Goal: Task Accomplishment & Management: Manage account settings

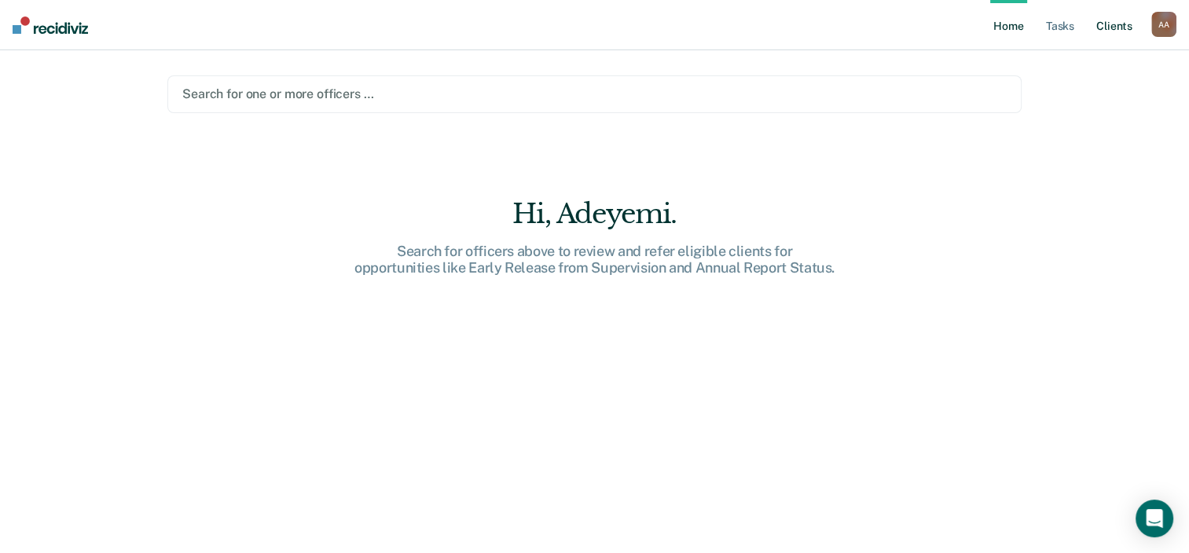
click at [1107, 28] on link "Client s" at bounding box center [1114, 25] width 42 height 50
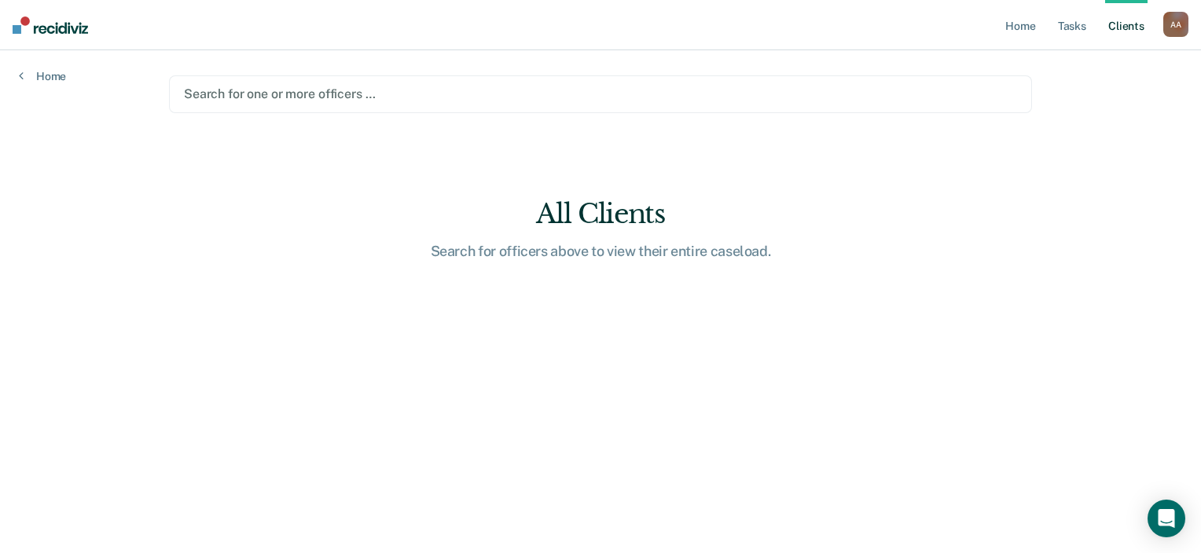
click at [1176, 30] on div "A A" at bounding box center [1175, 24] width 25 height 25
click at [1072, 108] on link "Log Out" at bounding box center [1112, 103] width 127 height 13
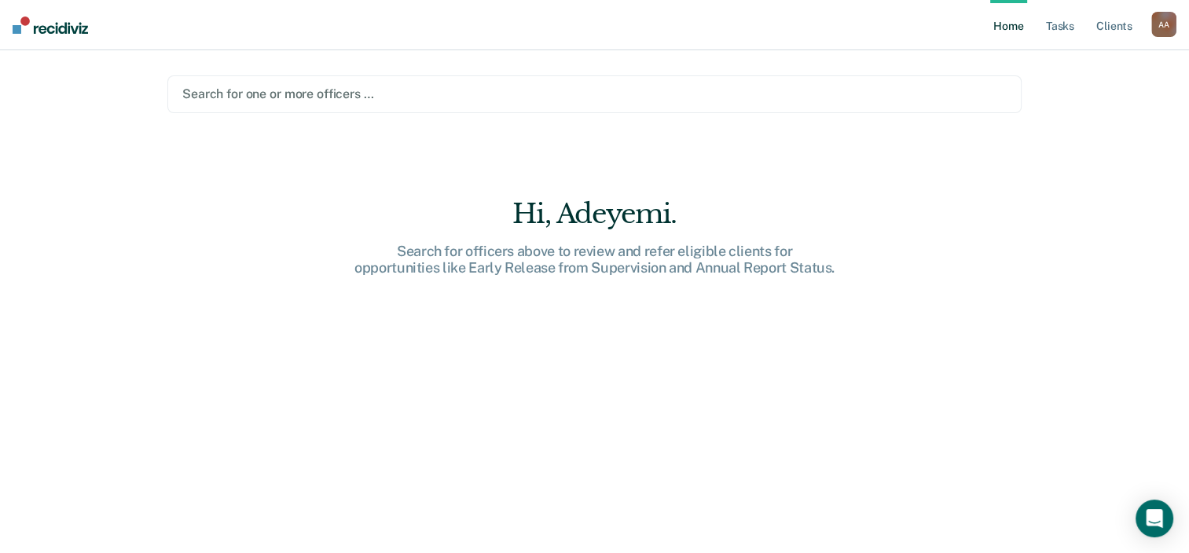
click at [1160, 503] on div "Open Intercom Messenger" at bounding box center [1154, 519] width 38 height 38
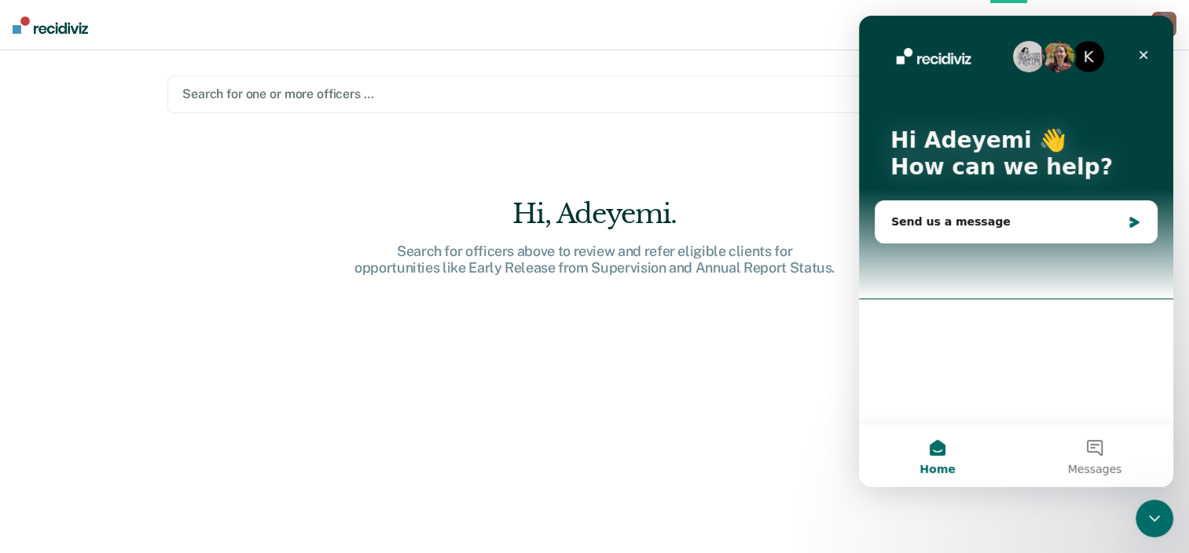
click at [346, 95] on div at bounding box center [594, 94] width 824 height 18
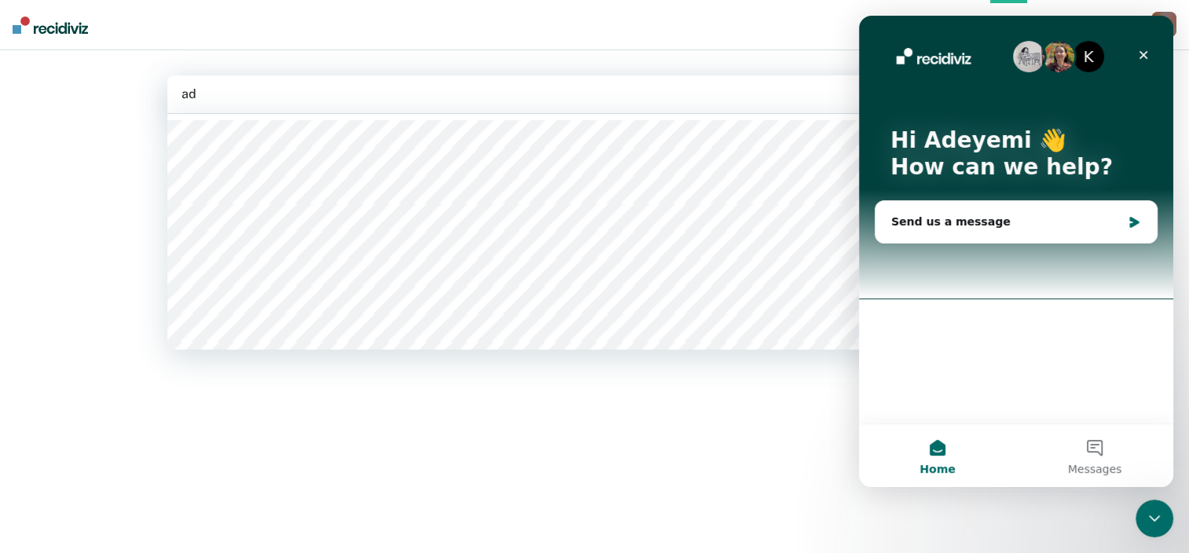
type input "ade"
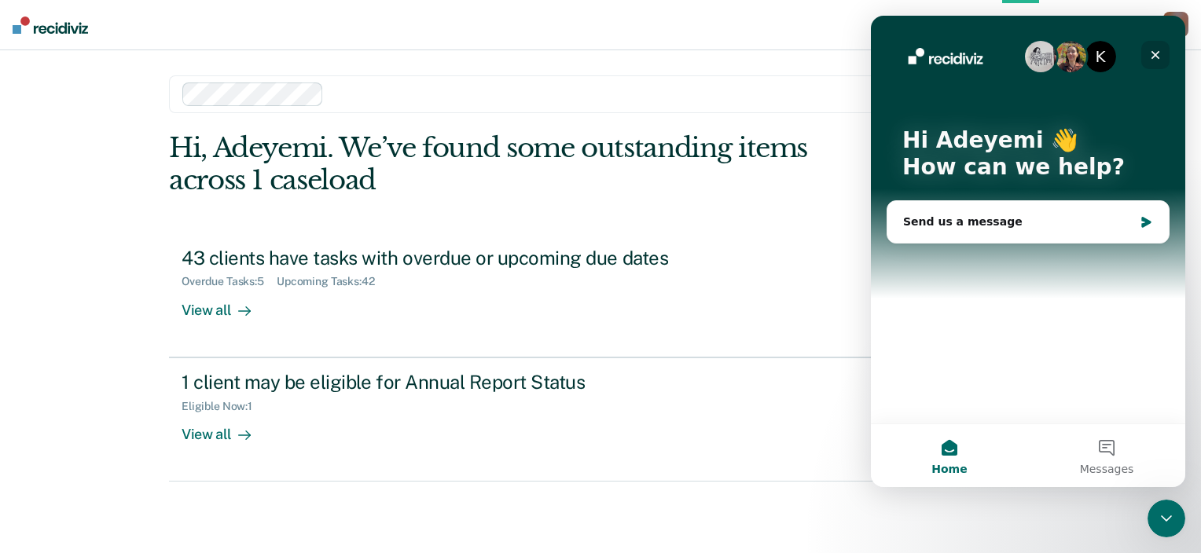
click at [1153, 50] on icon "Close" at bounding box center [1155, 55] width 13 height 13
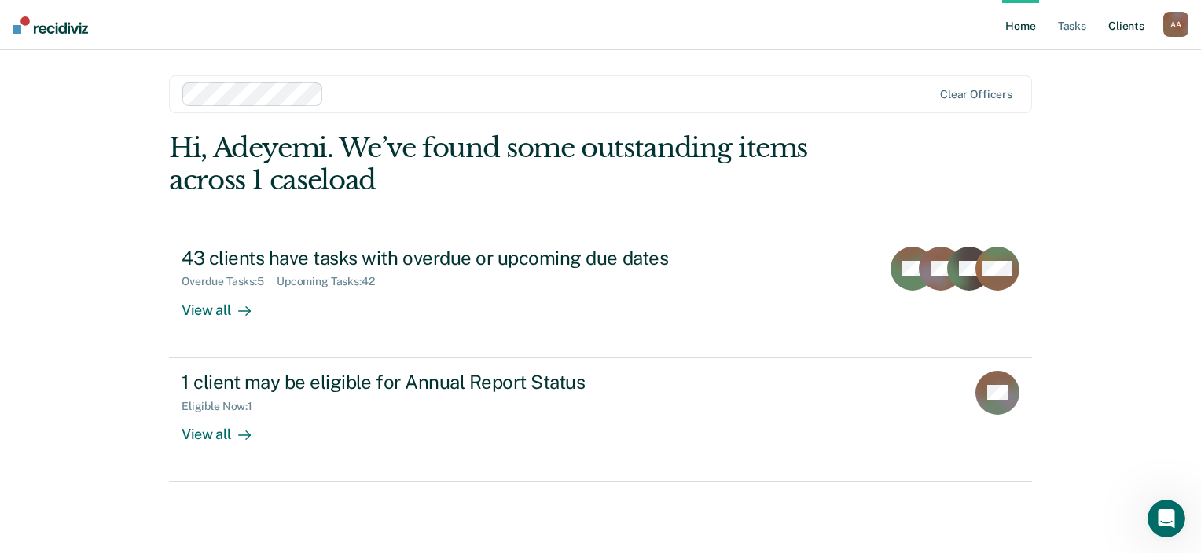
click at [1124, 28] on link "Client s" at bounding box center [1126, 25] width 42 height 50
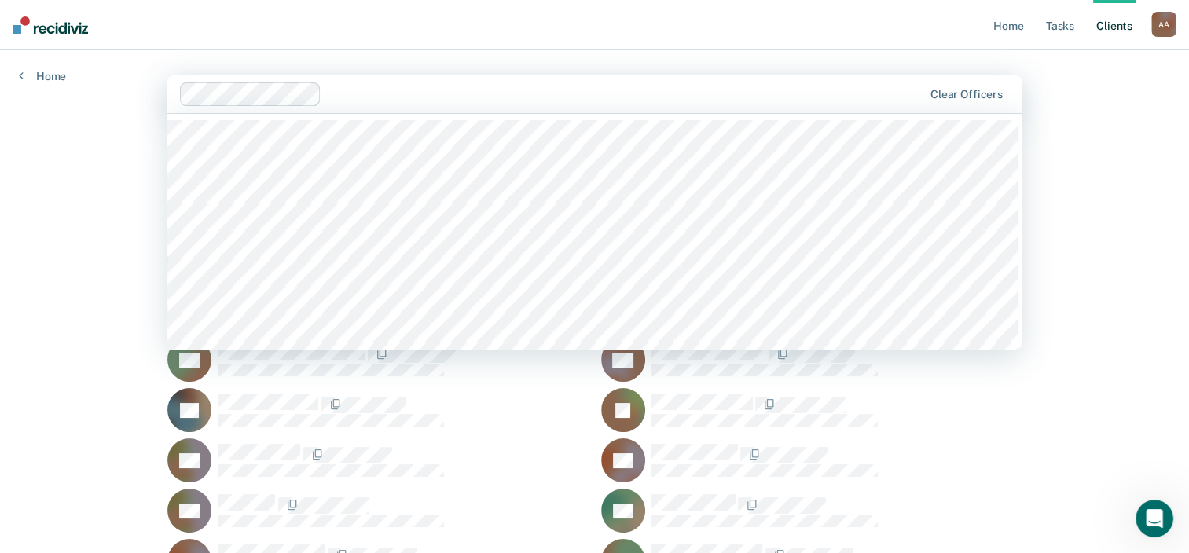
click at [956, 83] on div "Clear officers" at bounding box center [594, 94] width 854 height 38
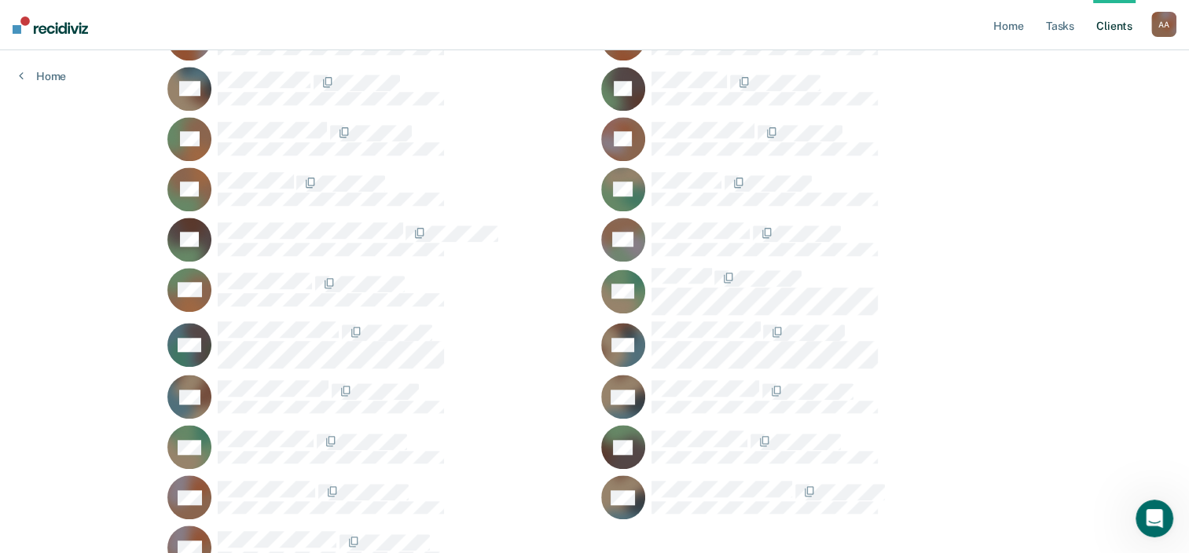
scroll to position [1509, 0]
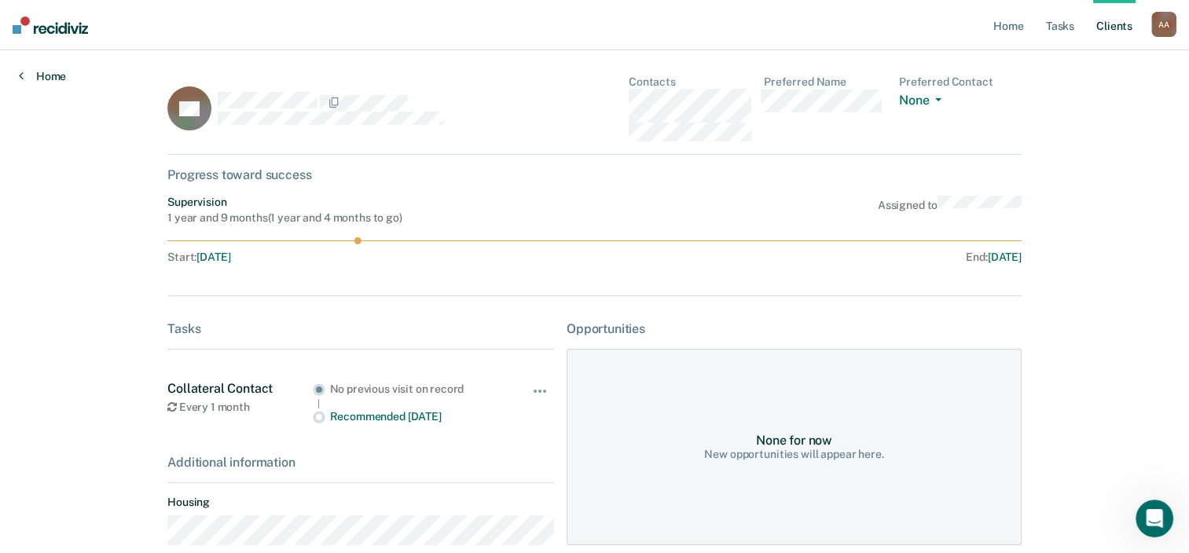
click at [21, 77] on icon at bounding box center [21, 75] width 5 height 13
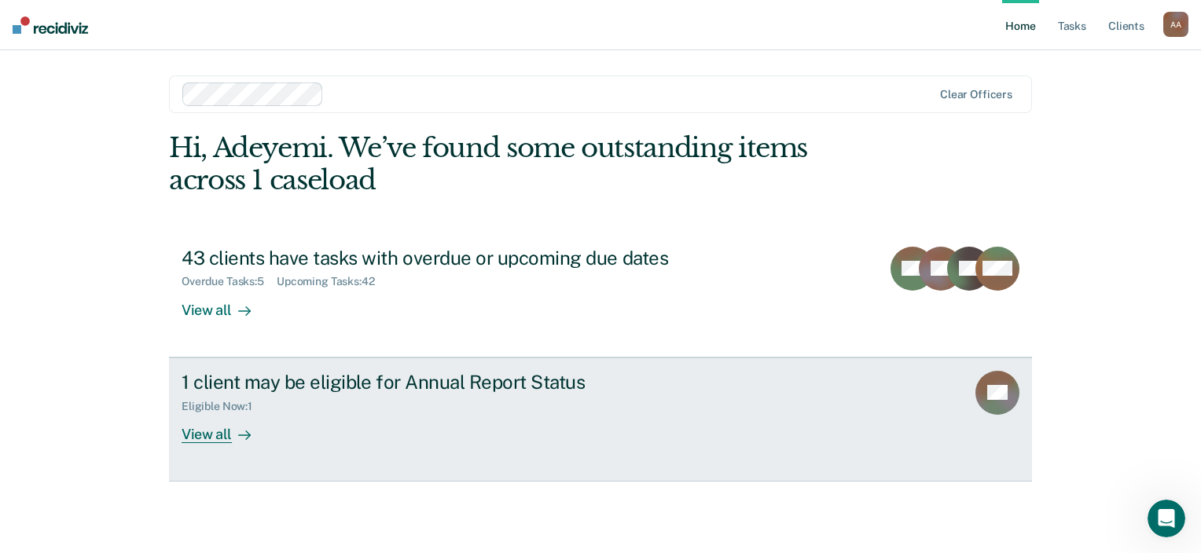
click at [233, 429] on div at bounding box center [241, 434] width 19 height 18
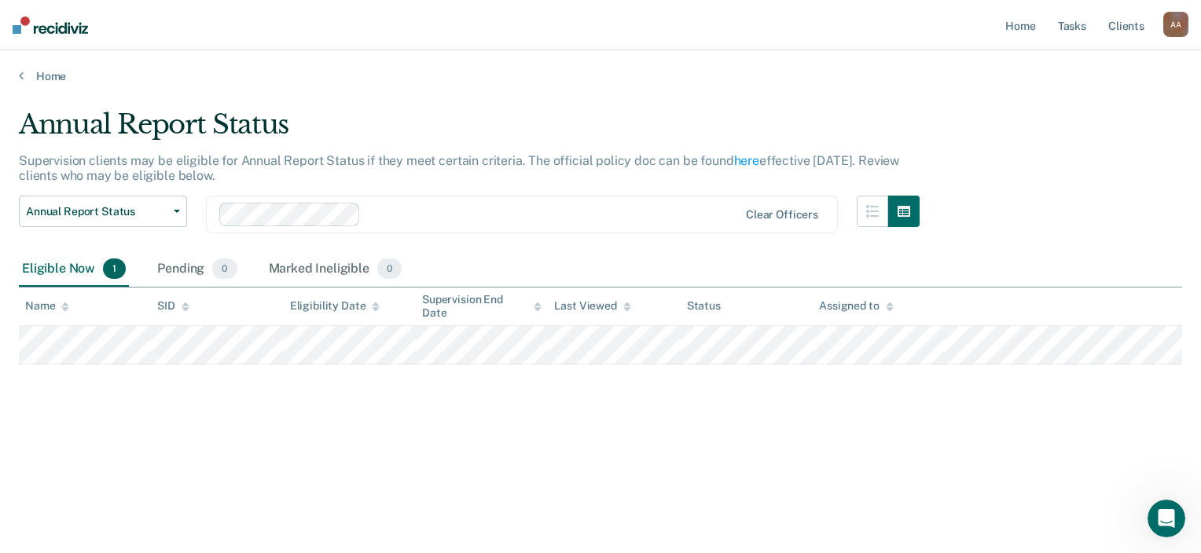
click at [126, 369] on div "Annual Report Status Supervision clients may be eligible for Annual Report Stat…" at bounding box center [600, 271] width 1163 height 327
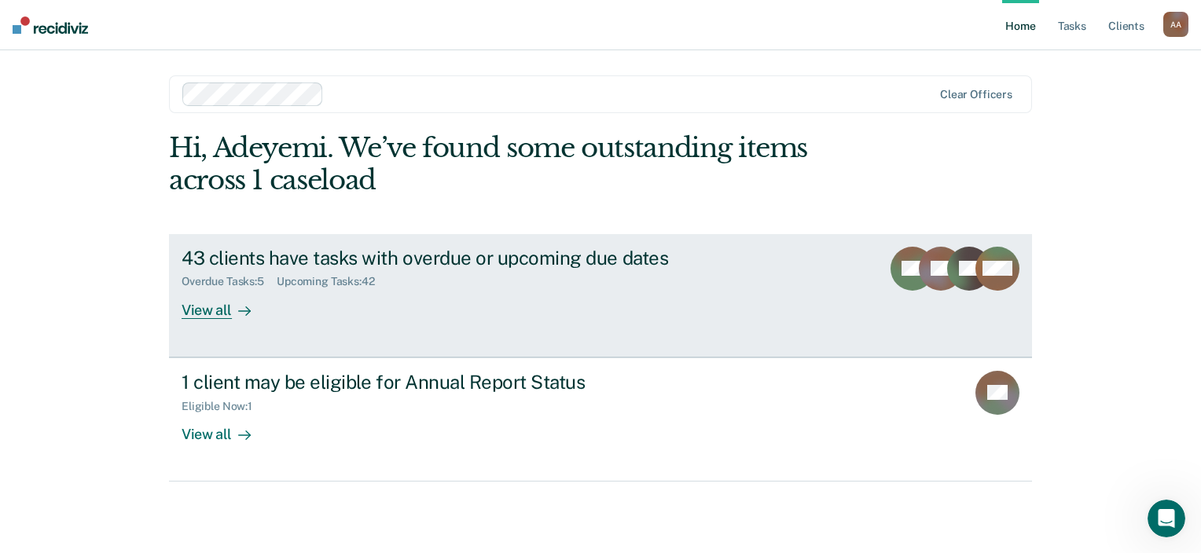
click at [204, 314] on div "View all" at bounding box center [226, 303] width 88 height 31
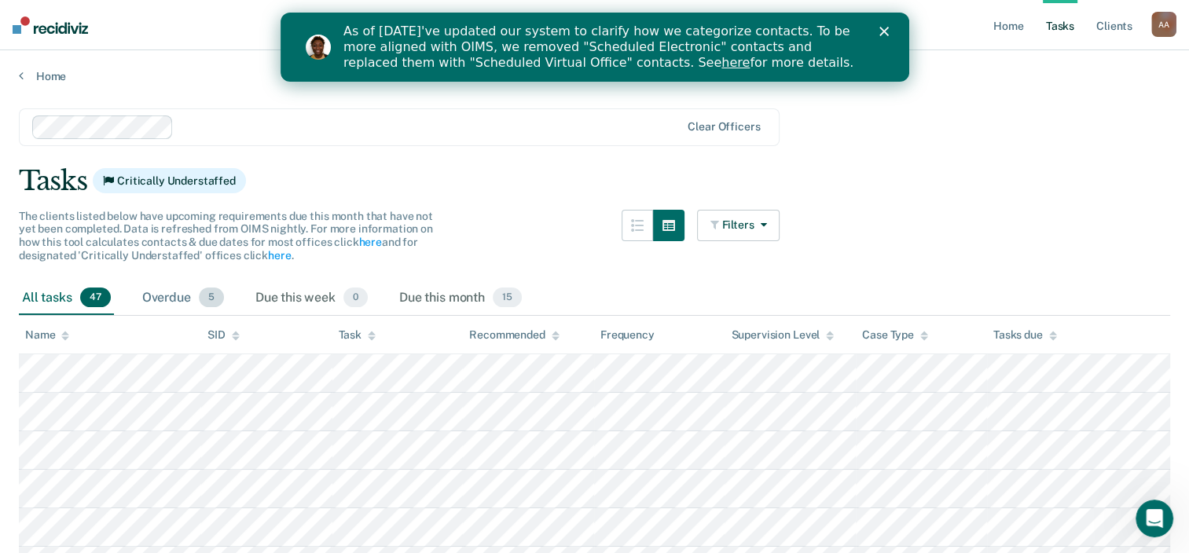
click at [177, 295] on div "Overdue 5" at bounding box center [183, 298] width 88 height 35
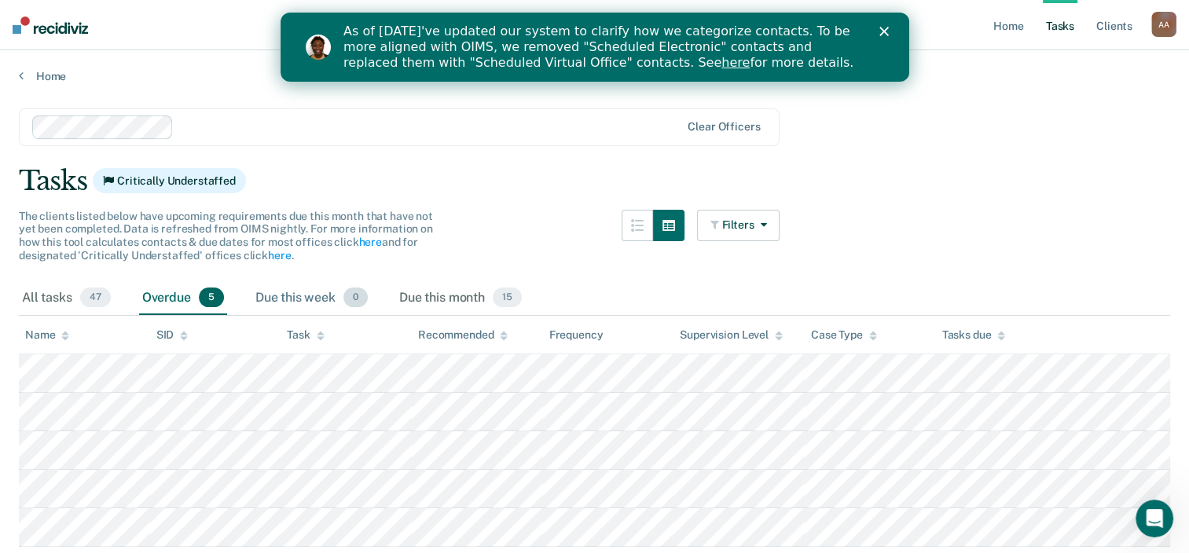
click at [296, 295] on div "Due this week 0" at bounding box center [311, 298] width 119 height 35
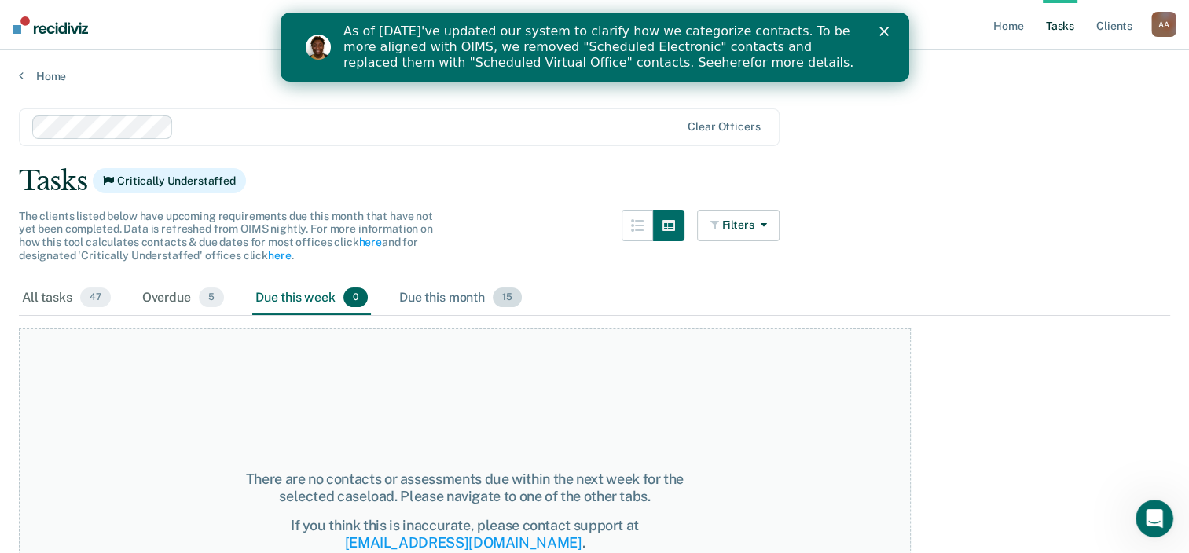
click at [449, 298] on div "Due this month 15" at bounding box center [460, 298] width 129 height 35
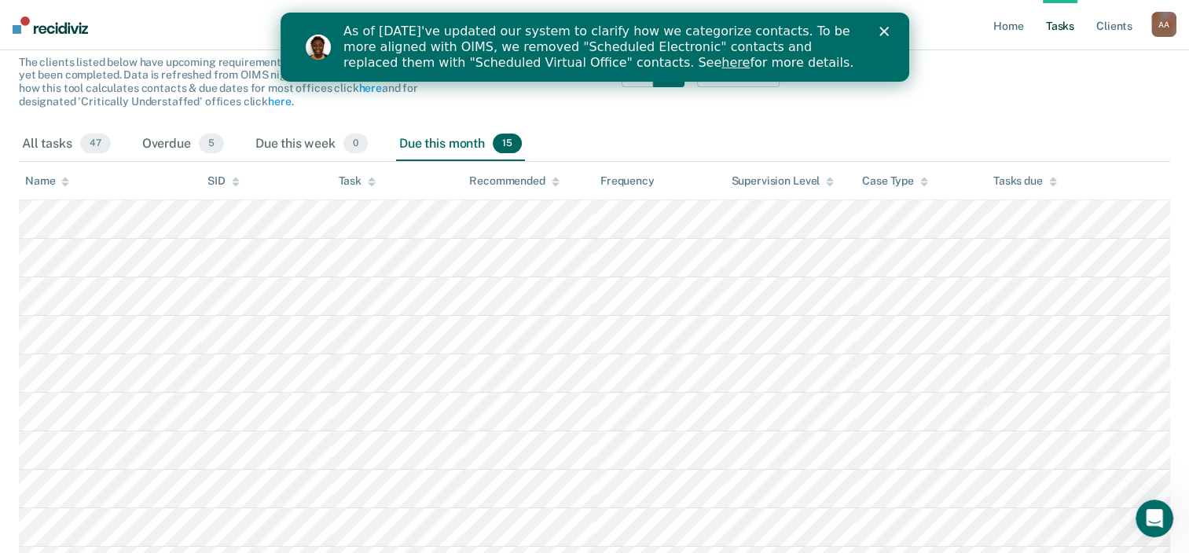
scroll to position [143, 0]
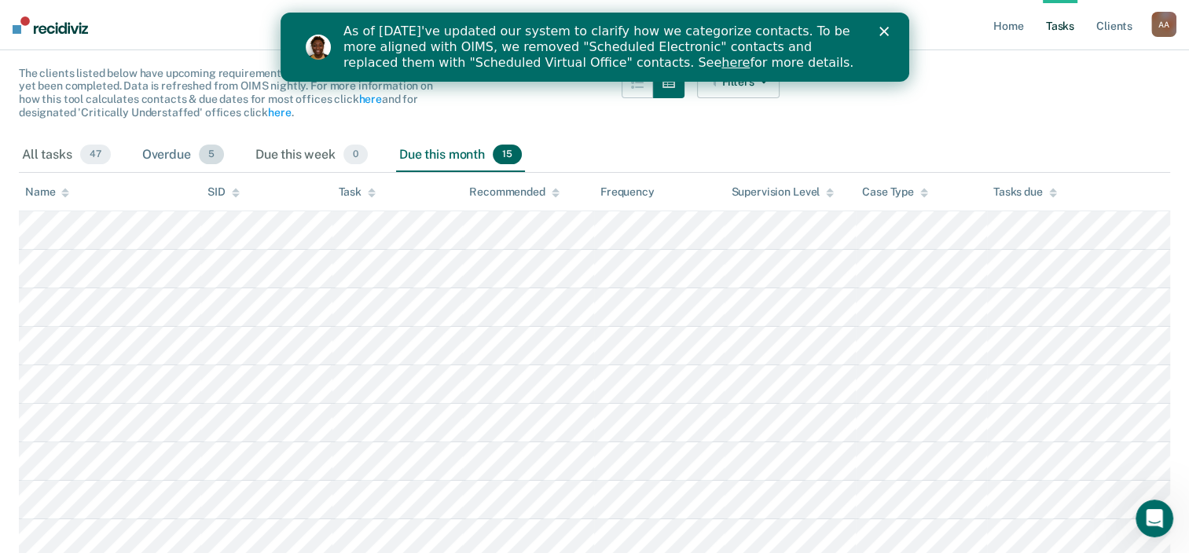
click at [178, 152] on div "Overdue 5" at bounding box center [183, 155] width 88 height 35
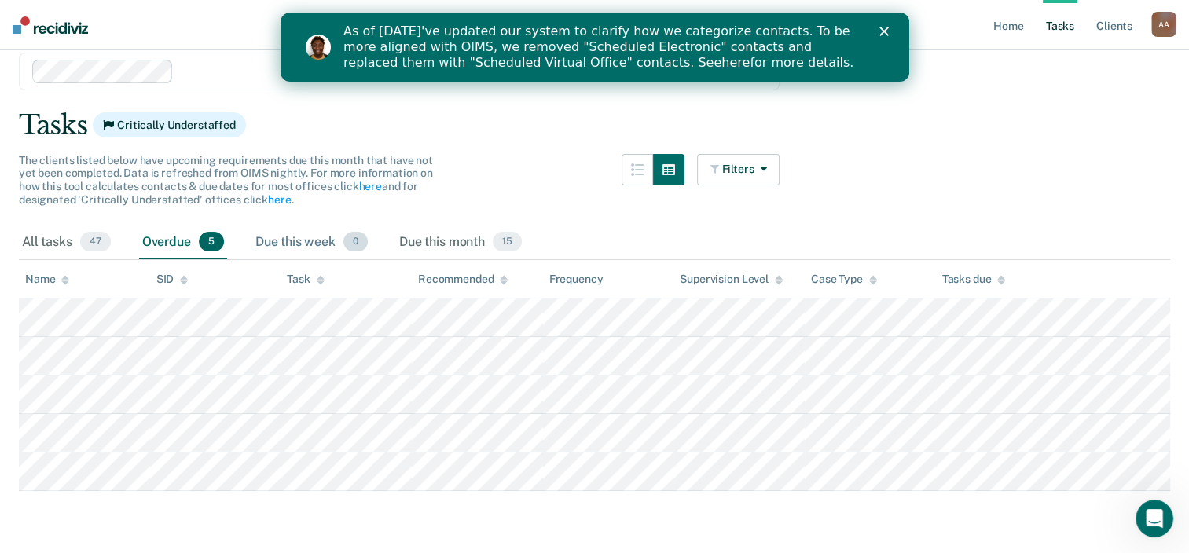
click at [329, 242] on div "Due this week 0" at bounding box center [311, 243] width 119 height 35
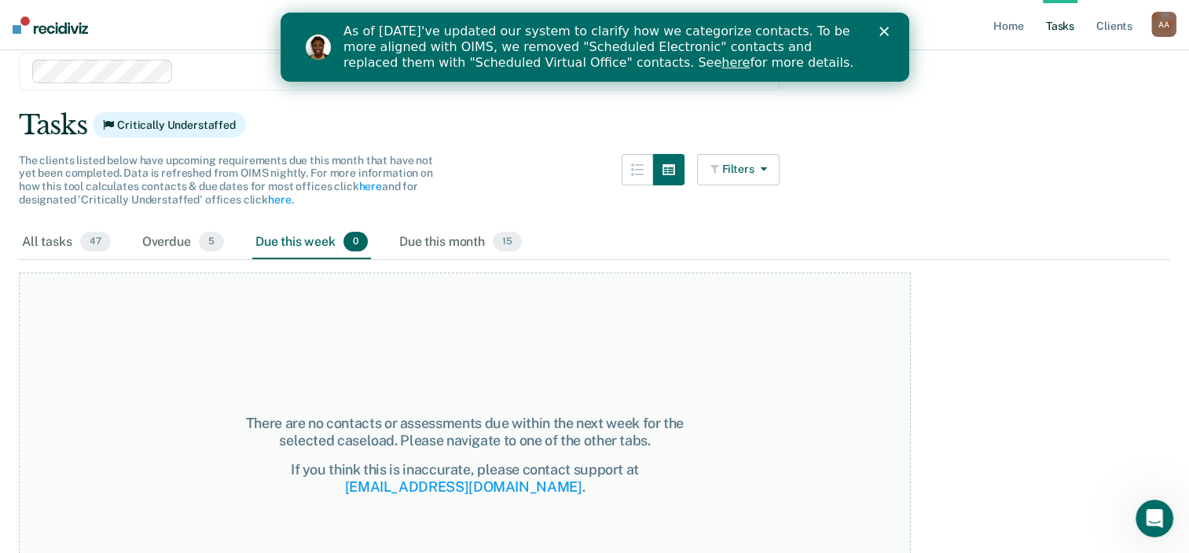
click at [766, 163] on icon "button" at bounding box center [760, 168] width 13 height 11
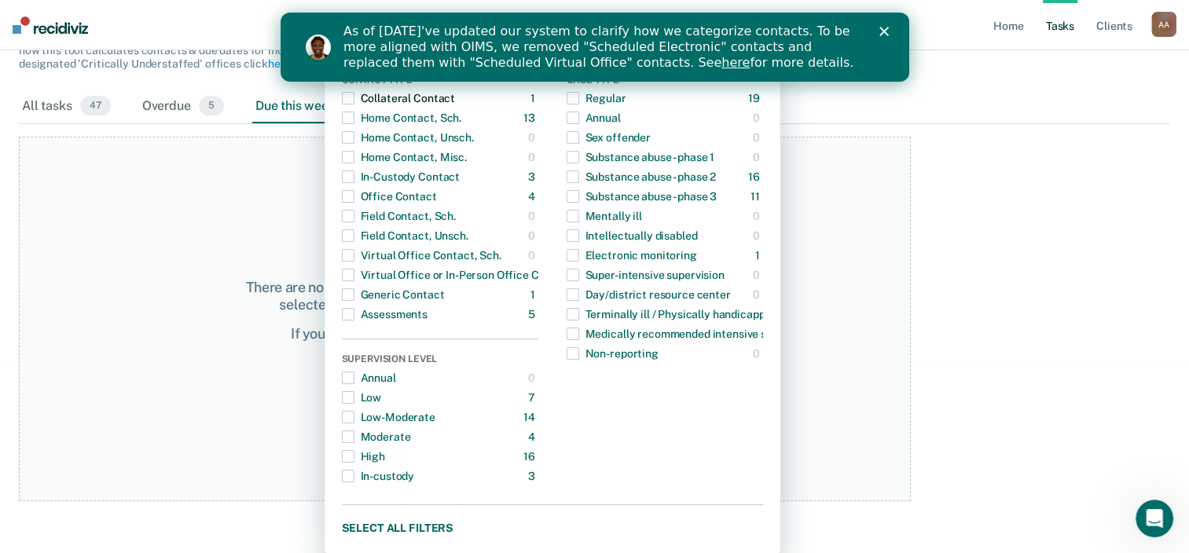
scroll to position [194, 0]
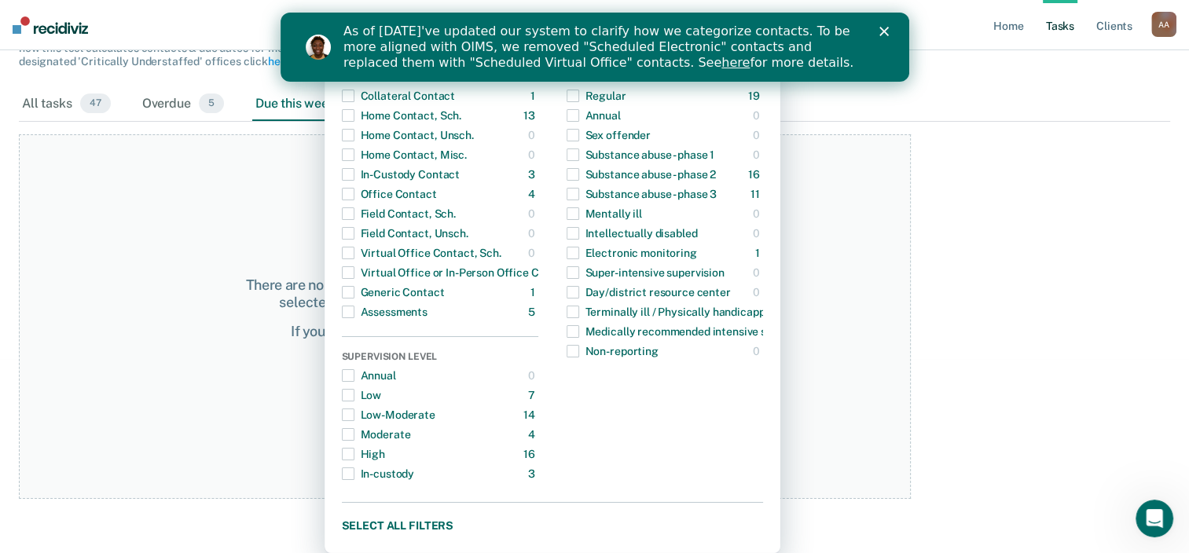
click at [163, 185] on div "There are no contacts or assessments due within the next week for the selected …" at bounding box center [465, 316] width 892 height 365
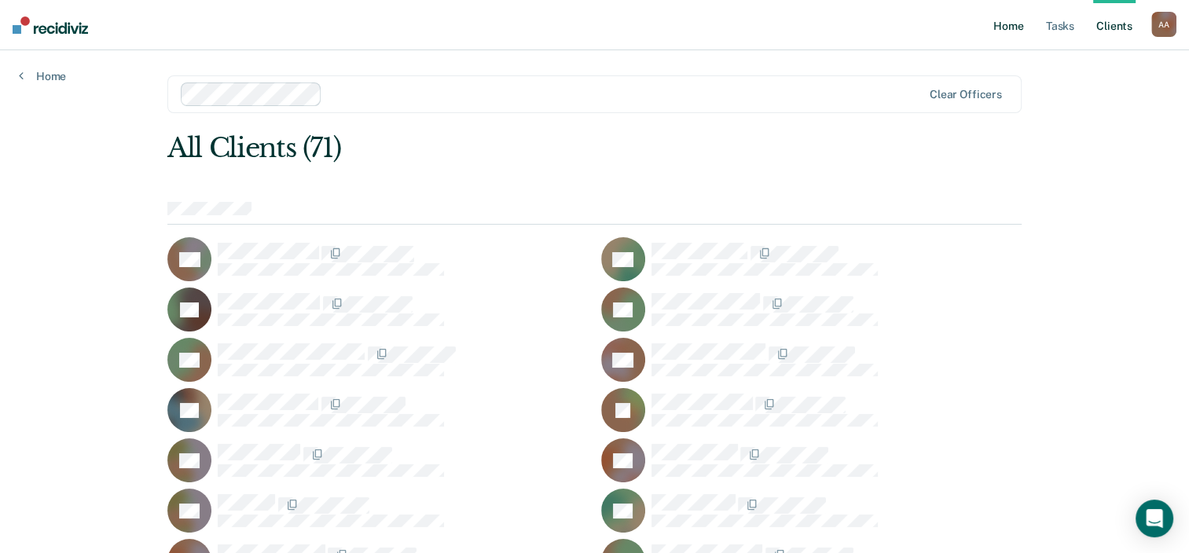
click at [1013, 33] on link "Home" at bounding box center [1008, 25] width 36 height 50
